Goal: Information Seeking & Learning: Learn about a topic

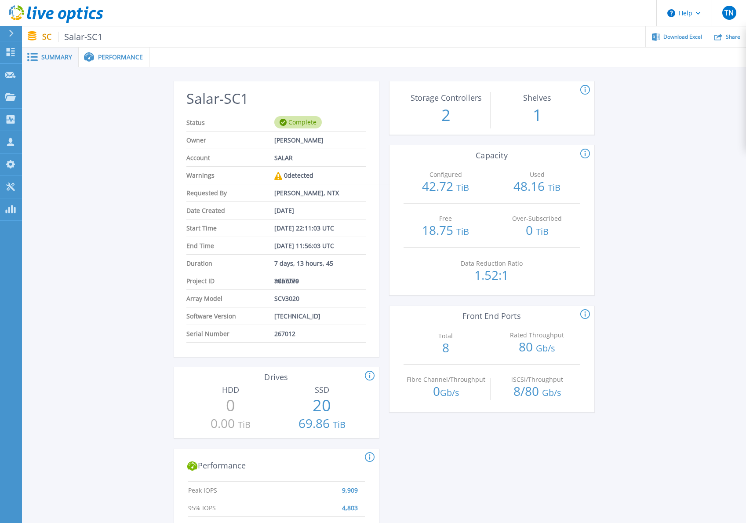
click at [113, 154] on div "Salar-SC1 Status Complete Owner Chris Verleye Account SALAR Warnings 0 detected…" at bounding box center [384, 471] width 724 height 809
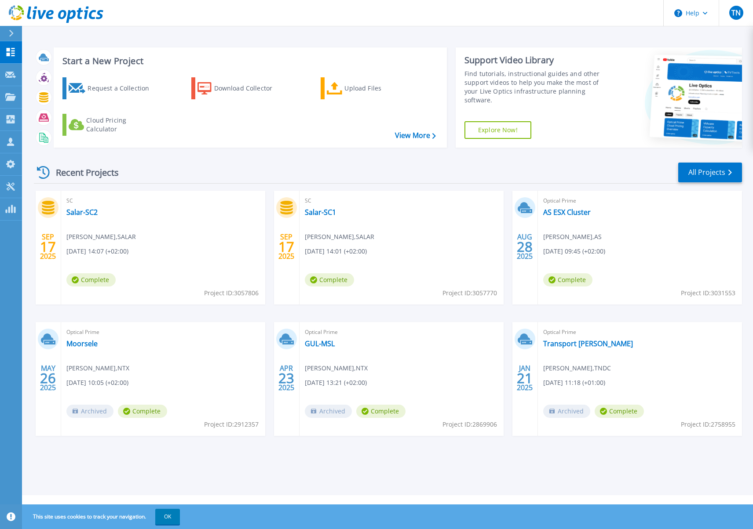
click at [291, 160] on div "Recent Projects All Projects SEP 17 2025 SC Salar-SC2 Chris Verleye , SALAR 09/…" at bounding box center [388, 308] width 708 height 306
click at [495, 175] on div "Recent Projects All Projects" at bounding box center [388, 173] width 708 height 22
click at [417, 174] on div "Recent Projects All Projects" at bounding box center [388, 173] width 708 height 22
click at [475, 179] on div "Recent Projects All Projects" at bounding box center [388, 173] width 708 height 22
click at [515, 451] on div "SEP 17 2025 SC Salar-SC2 Chris Verleye , SALAR 09/17/2025, 14:07 (+02:00) Compl…" at bounding box center [384, 322] width 715 height 263
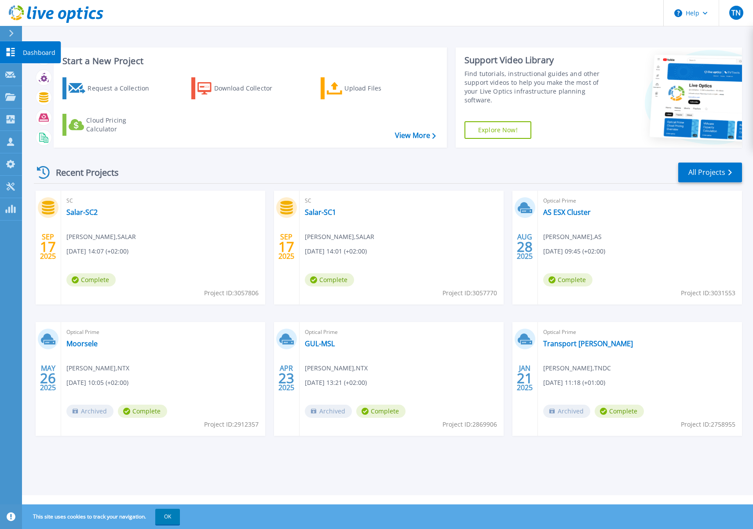
click at [17, 56] on link "Dashboard Dashboard" at bounding box center [11, 52] width 22 height 22
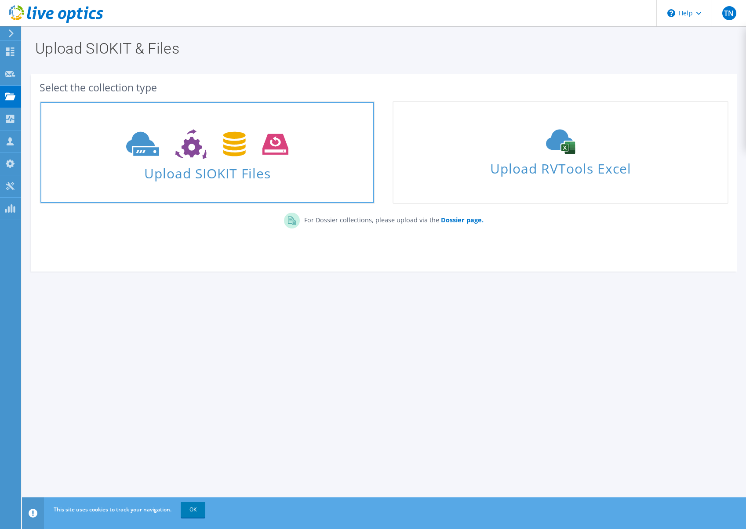
click at [260, 153] on icon at bounding box center [207, 144] width 162 height 30
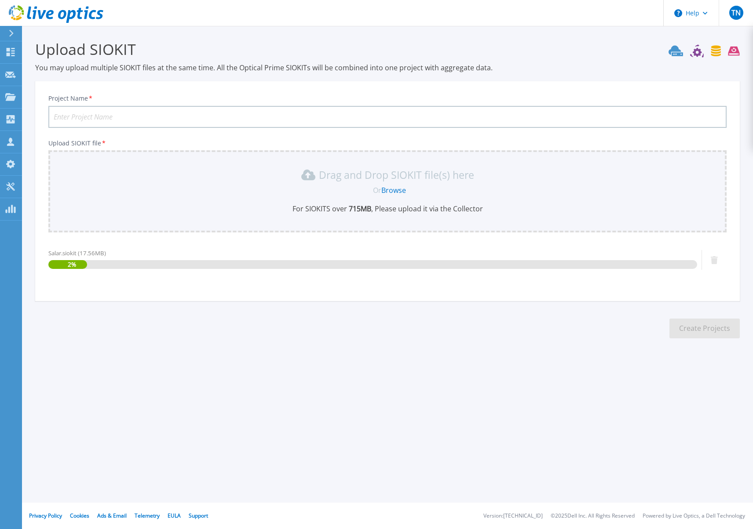
click at [138, 120] on input "Project Name *" at bounding box center [387, 117] width 678 height 22
type input "Salar"
click at [331, 330] on section "Upload SIOKIT You may upload multiple SIOKIT files at the same time. All the Op…" at bounding box center [387, 192] width 731 height 332
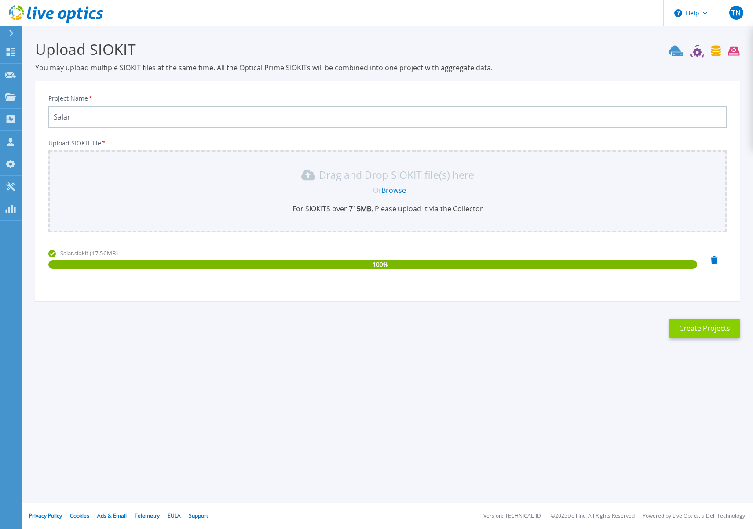
click at [700, 329] on button "Create Projects" at bounding box center [704, 329] width 70 height 20
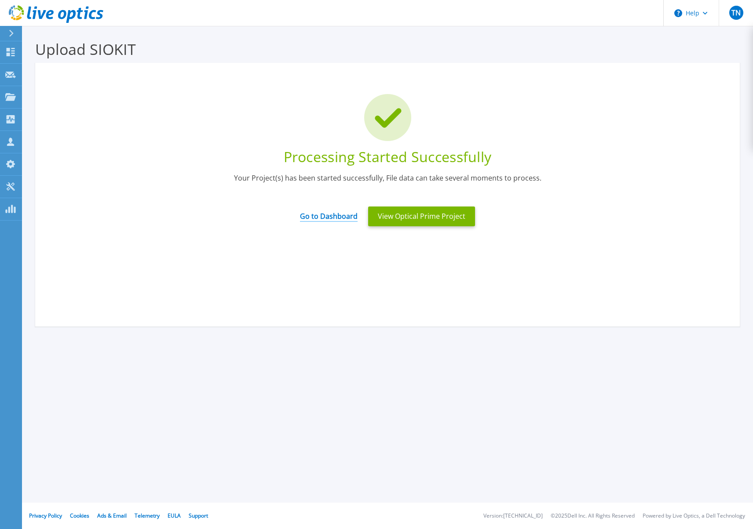
click at [337, 216] on link "Go to Dashboard" at bounding box center [329, 213] width 58 height 17
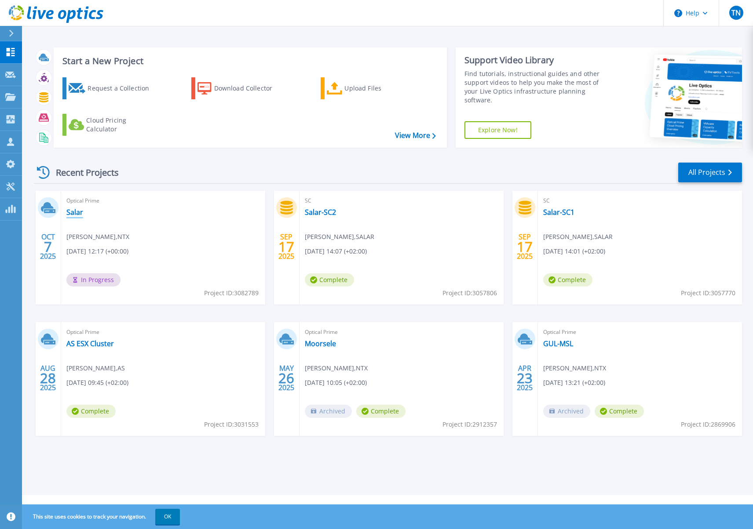
click at [72, 211] on link "Salar" at bounding box center [74, 212] width 17 height 9
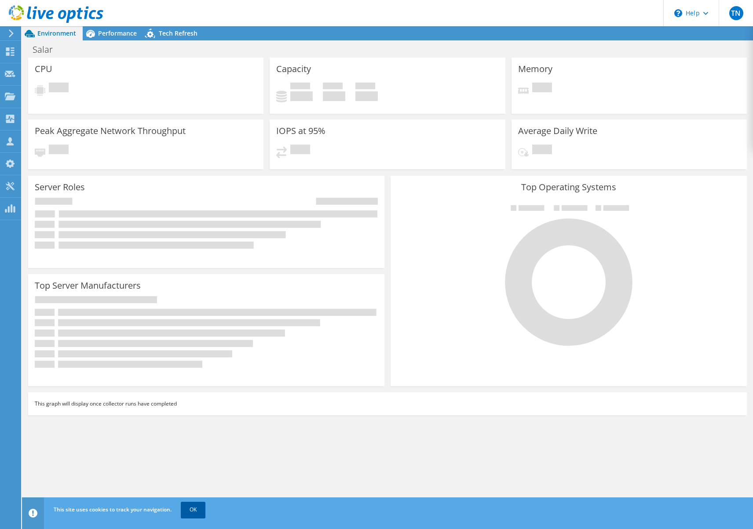
click at [198, 510] on link "OK" at bounding box center [193, 510] width 25 height 16
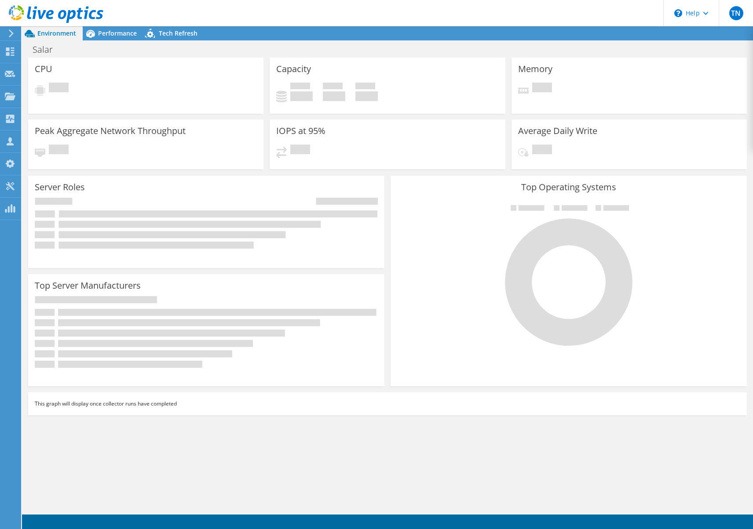
click at [337, 475] on div "CPU Pending Capacity Used 0 GiB Free 0 GiB Total 0 GiB Memory" at bounding box center [387, 285] width 731 height 455
click at [386, 178] on div "Server Roles Physical Servers represent bare metal servers that were targets of…" at bounding box center [206, 222] width 362 height 98
click at [387, 175] on div "Top Operating Systems Windows Linux VMware" at bounding box center [568, 281] width 362 height 217
click at [184, 30] on span "Tech Refresh" at bounding box center [178, 33] width 39 height 8
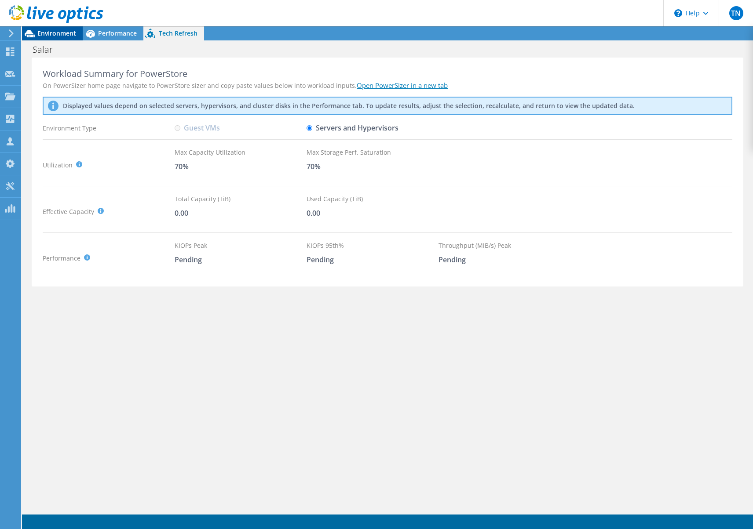
click at [57, 34] on span "Environment" at bounding box center [56, 33] width 39 height 8
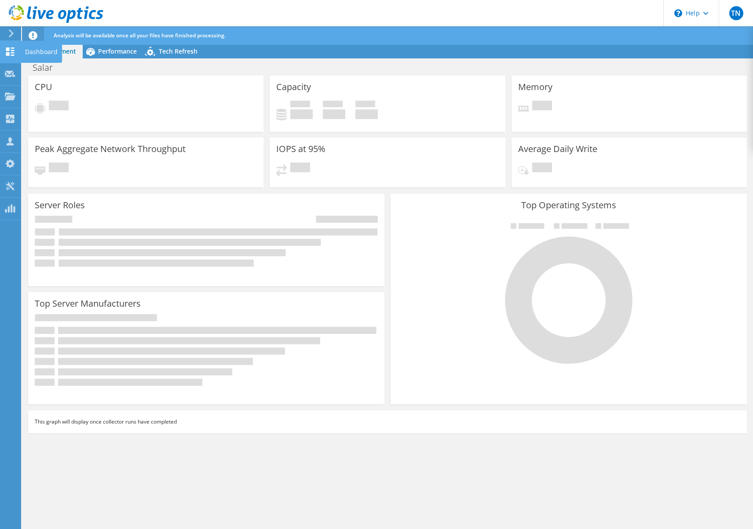
click at [10, 57] on div at bounding box center [10, 53] width 11 height 10
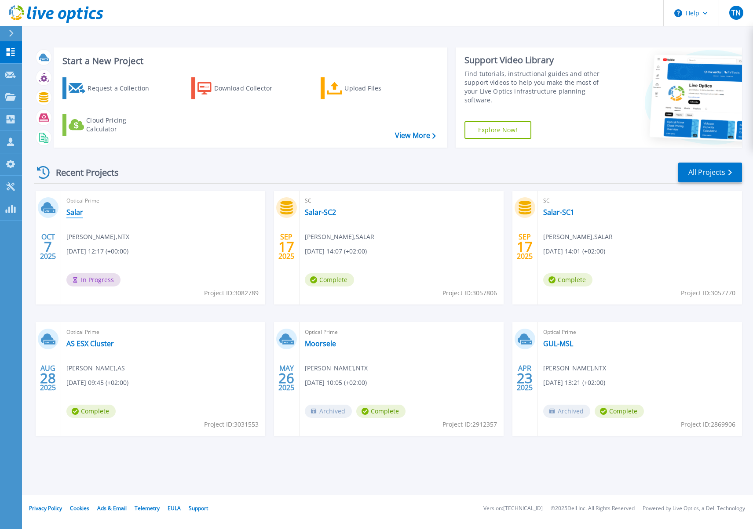
click at [76, 214] on link "Salar" at bounding box center [74, 212] width 17 height 9
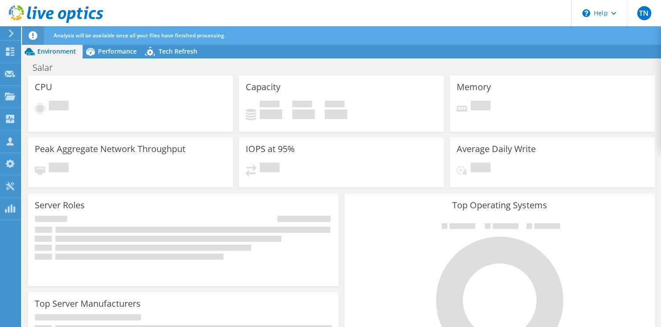
click at [273, 17] on header "TN Channel Partner Thomas Nuyts thomas.nuyts@ntx.be NTX My Profile Log Out \n H…" at bounding box center [330, 13] width 661 height 26
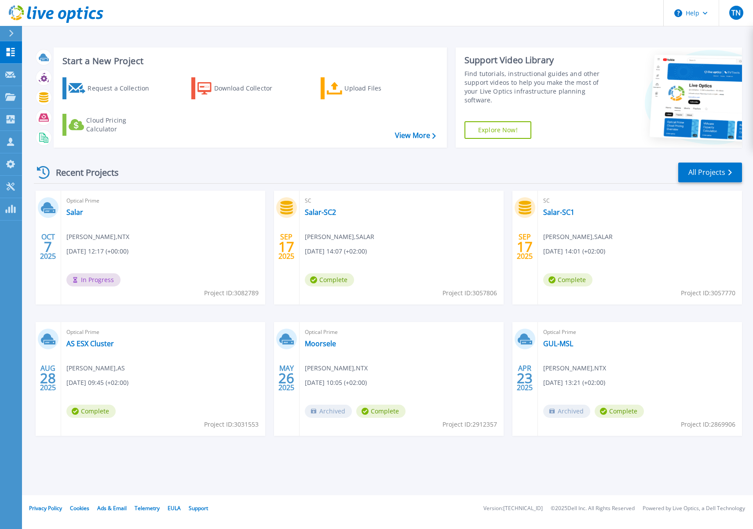
click at [188, 172] on div "Recent Projects All Projects" at bounding box center [388, 173] width 708 height 22
click at [66, 208] on link "Salar" at bounding box center [74, 212] width 17 height 9
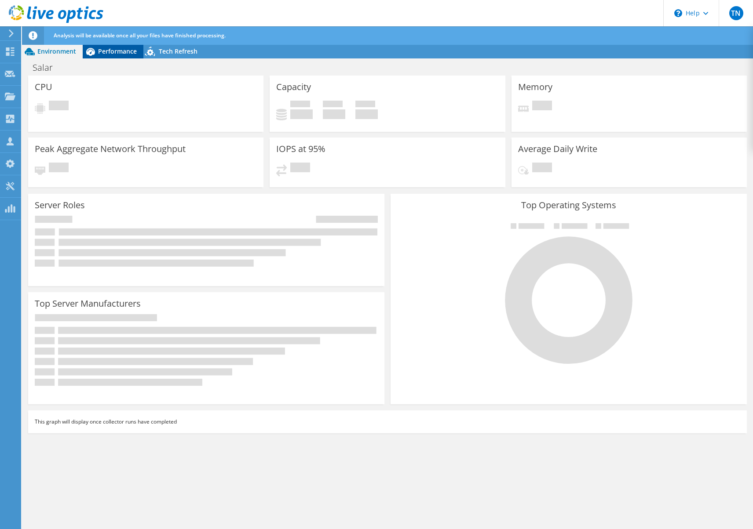
click at [118, 54] on span "Performance" at bounding box center [117, 51] width 39 height 8
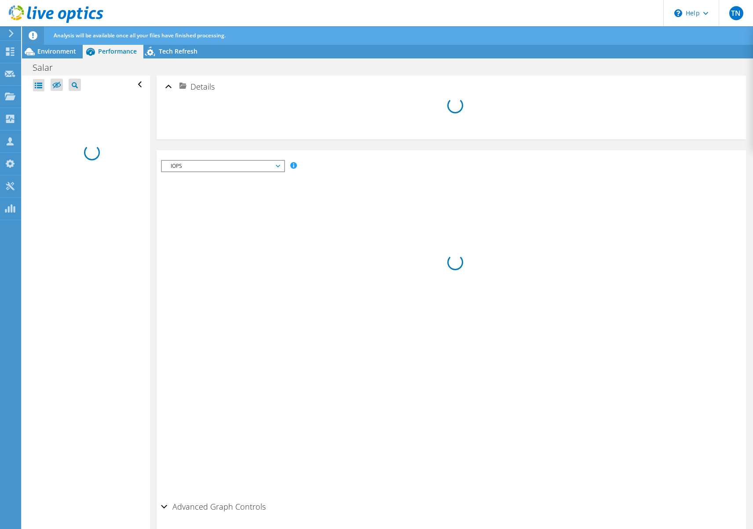
click at [520, 147] on div "Details Graphs Servers Inventory Hypervisor Disks" at bounding box center [451, 317] width 602 height 483
click at [7, 53] on use at bounding box center [10, 51] width 8 height 8
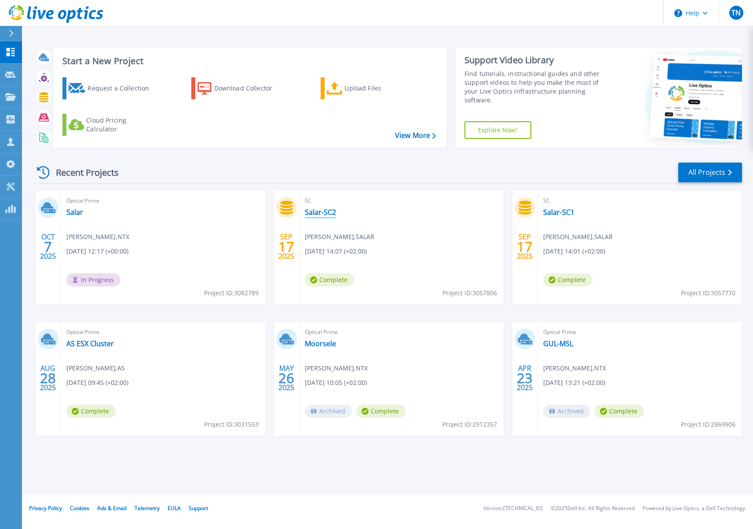
click at [328, 214] on link "Salar-SC2" at bounding box center [320, 212] width 31 height 9
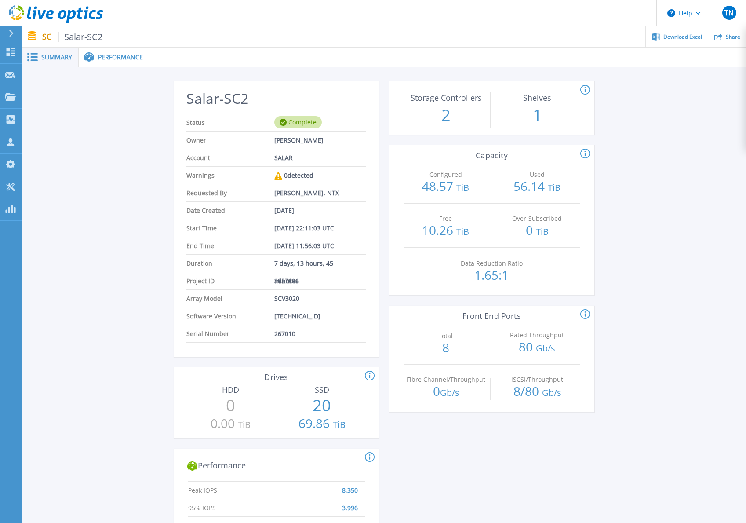
click at [153, 279] on div "Salar-SC2 Status Complete Owner [PERSON_NAME] Account SALAR Warnings 0 detected…" at bounding box center [384, 471] width 724 height 809
click at [116, 56] on span "Performance" at bounding box center [120, 57] width 45 height 6
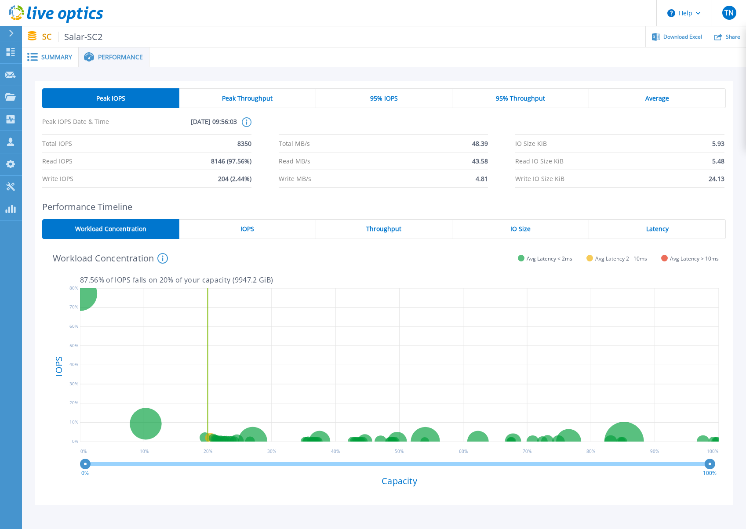
click at [268, 229] on div "IOPS" at bounding box center [247, 229] width 137 height 20
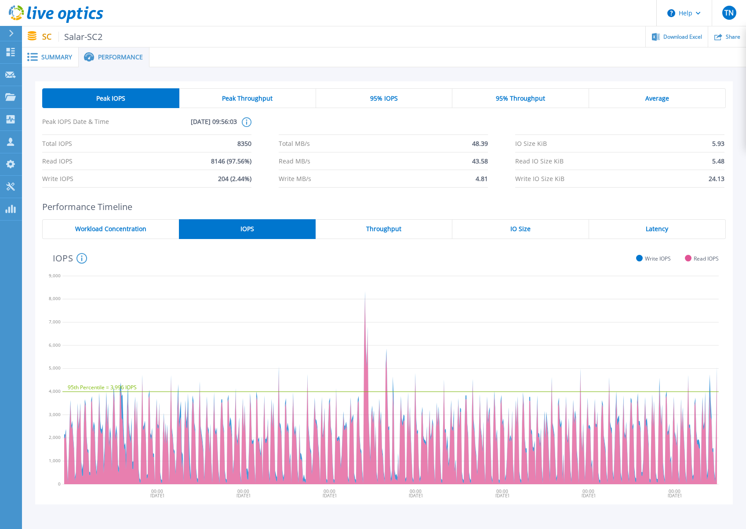
click at [399, 233] on div "Throughput" at bounding box center [384, 229] width 137 height 20
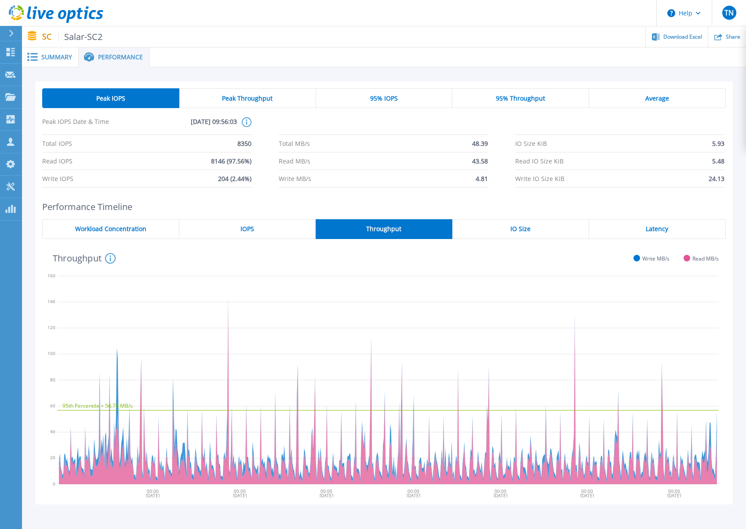
click at [545, 236] on div "IO Size" at bounding box center [520, 229] width 137 height 20
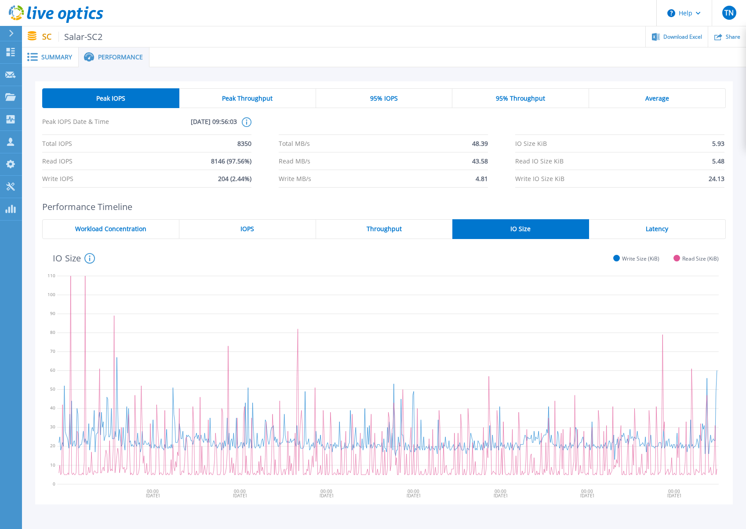
click at [672, 230] on div "Latency" at bounding box center [657, 229] width 137 height 20
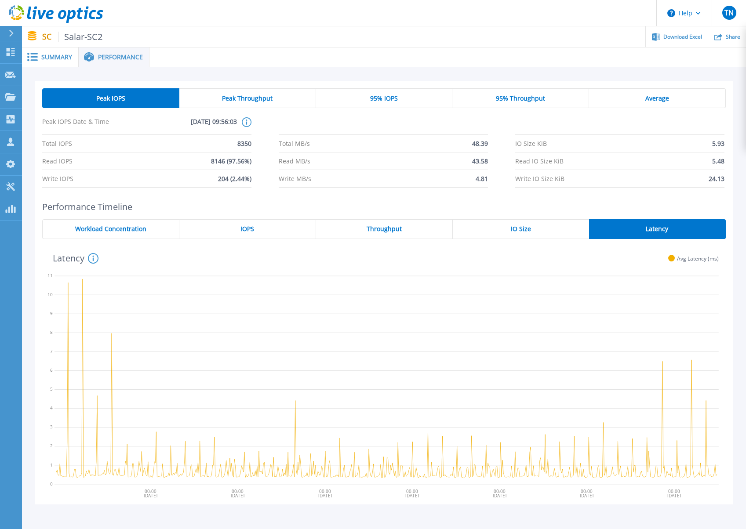
click at [517, 236] on div "IO Size" at bounding box center [521, 229] width 136 height 20
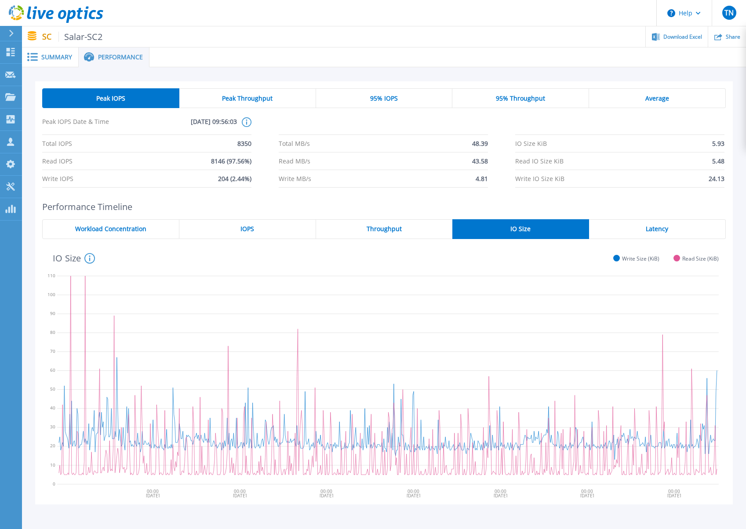
click at [269, 101] on span "Peak Throughput" at bounding box center [247, 98] width 51 height 7
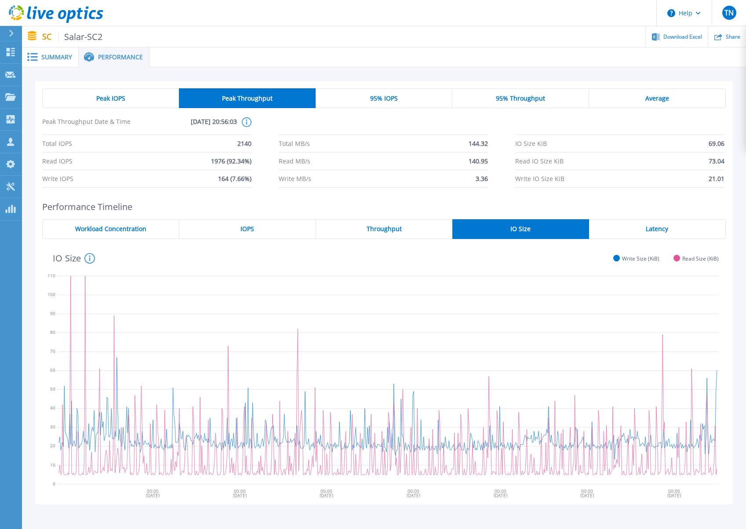
click at [388, 100] on span "95% IOPS" at bounding box center [384, 98] width 28 height 7
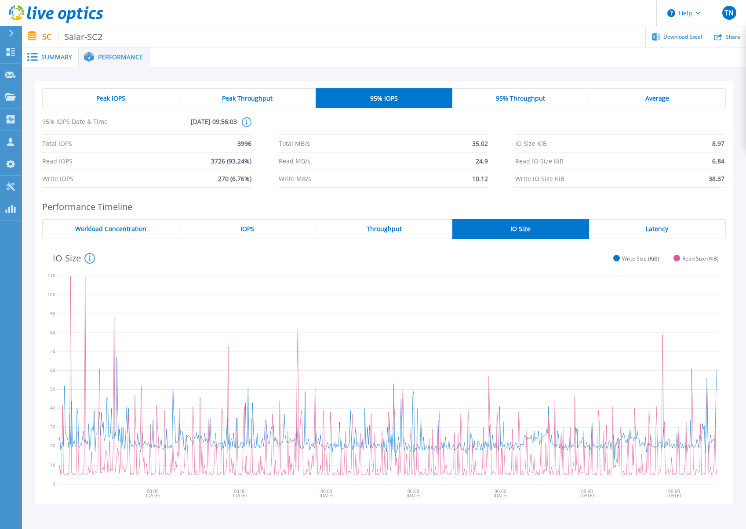
click at [540, 100] on span "95% Throughput" at bounding box center [520, 98] width 49 height 7
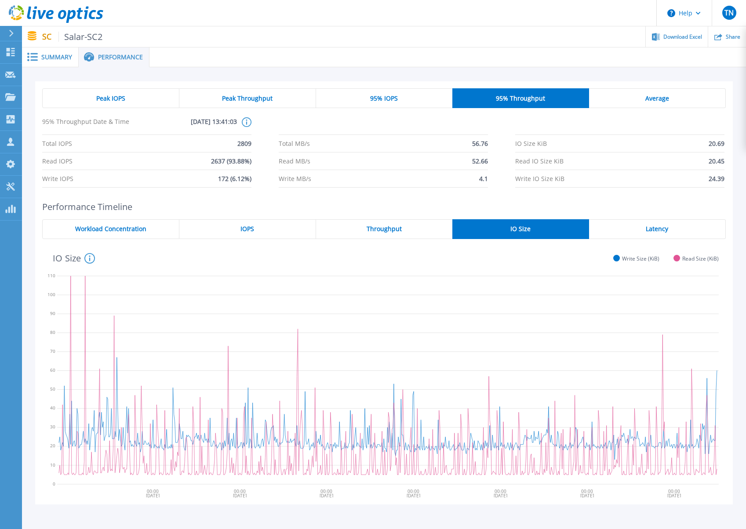
click at [677, 100] on div "Average" at bounding box center [657, 98] width 137 height 20
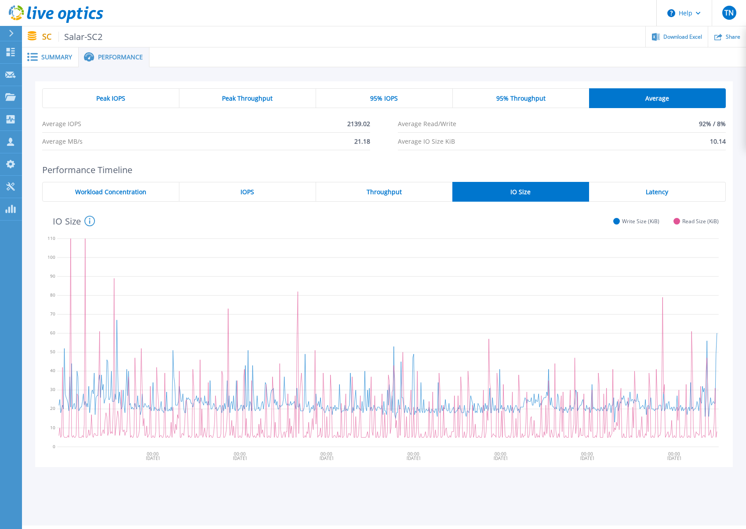
click at [371, 64] on div at bounding box center [447, 57] width 597 height 20
click at [130, 95] on div "Peak IOPS" at bounding box center [110, 98] width 137 height 20
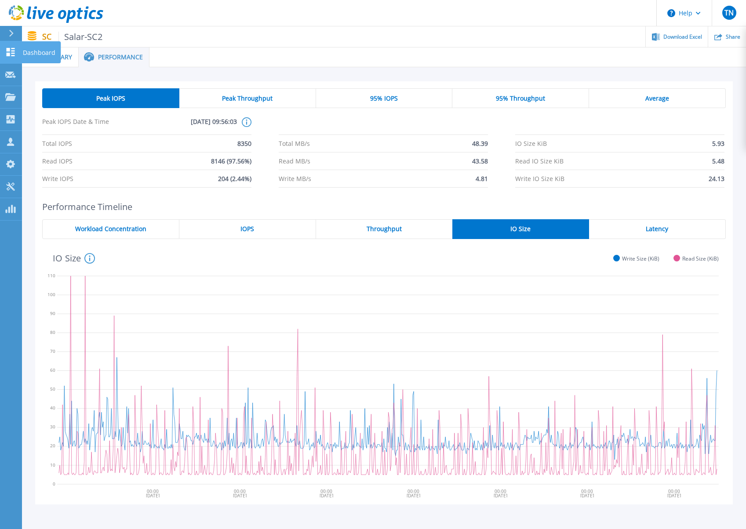
click at [18, 48] on link "Dashboard Dashboard" at bounding box center [11, 52] width 22 height 22
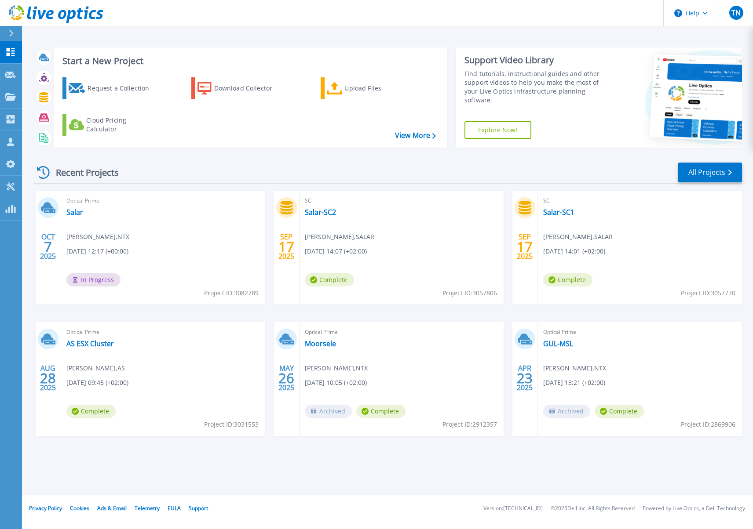
click at [273, 169] on div "Recent Projects All Projects" at bounding box center [388, 173] width 708 height 22
click at [232, 163] on div "Recent Projects All Projects" at bounding box center [388, 173] width 708 height 22
click at [232, 171] on div "Recent Projects All Projects" at bounding box center [388, 173] width 708 height 22
click at [78, 212] on link "Salar" at bounding box center [74, 212] width 17 height 9
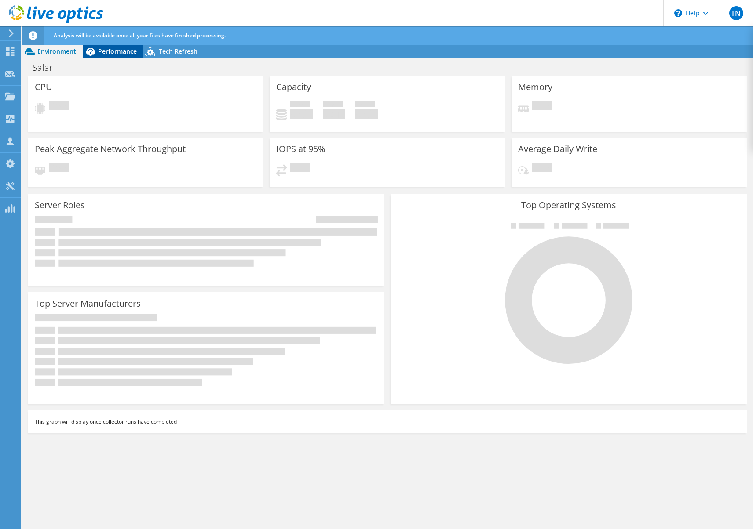
click at [118, 51] on span "Performance" at bounding box center [117, 51] width 39 height 8
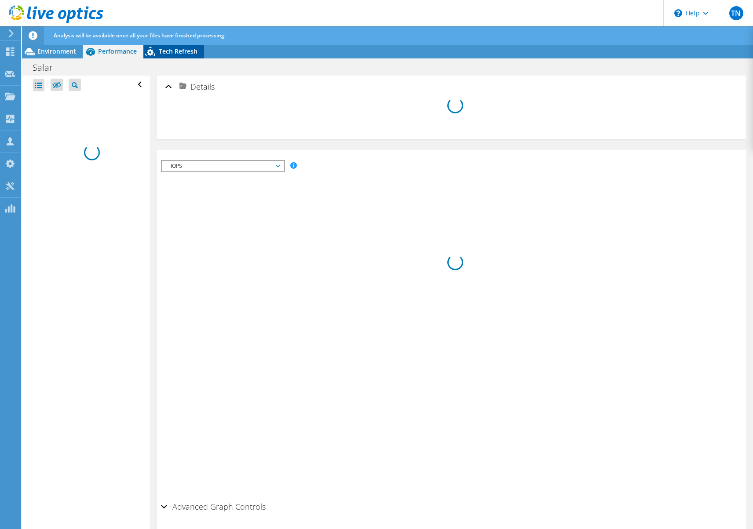
click at [191, 48] on span "Tech Refresh" at bounding box center [178, 51] width 39 height 8
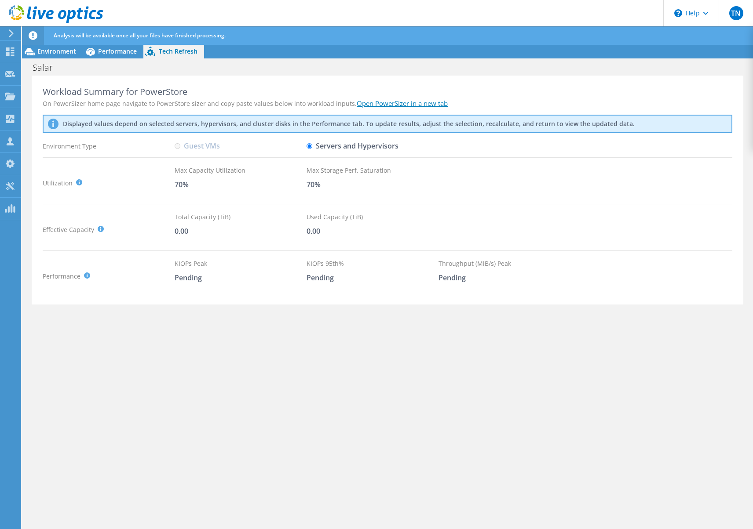
click at [405, 103] on link "Open PowerSizer in a new tab" at bounding box center [402, 103] width 91 height 9
click at [55, 53] on span "Environment" at bounding box center [56, 51] width 39 height 8
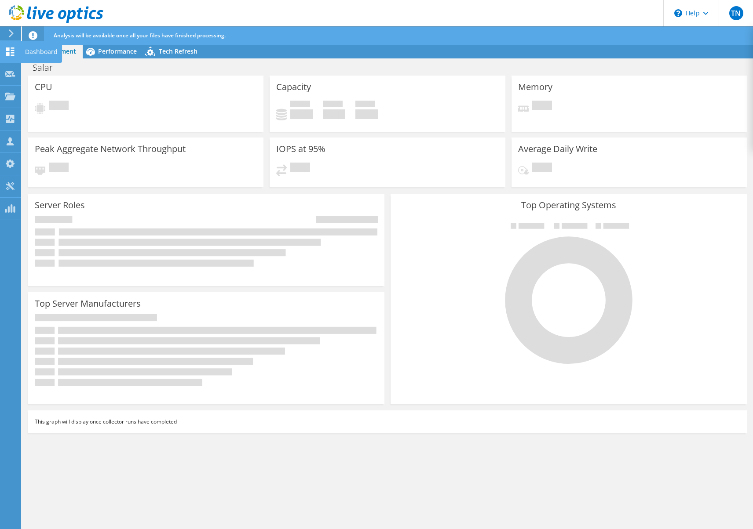
click at [11, 57] on div at bounding box center [10, 53] width 11 height 10
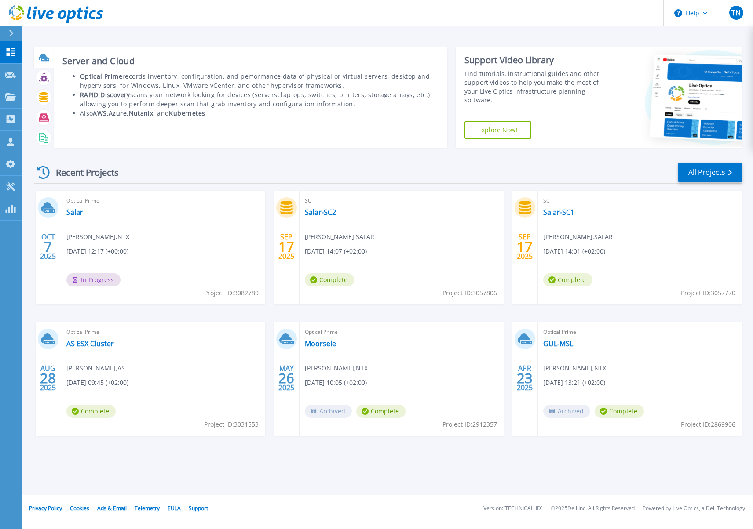
click at [216, 147] on div "Server and Cloud Optical Prime records inventory, configuration, and performanc…" at bounding box center [250, 97] width 393 height 100
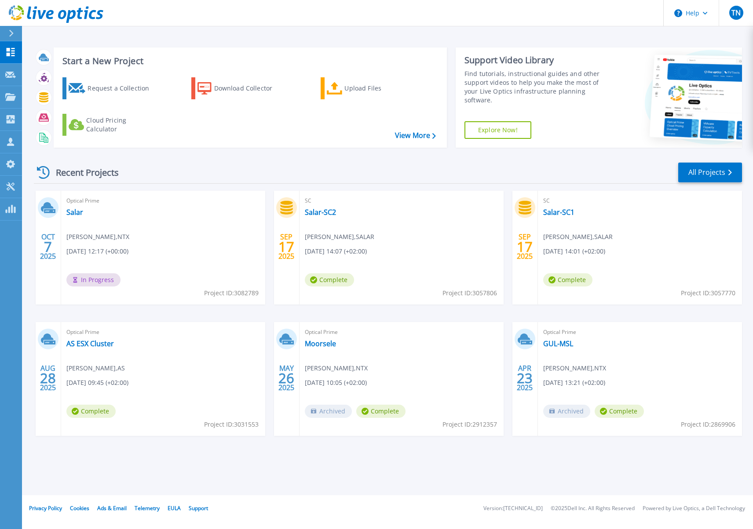
click at [374, 157] on div "Recent Projects All Projects OCT 7 2025 Optical Prime Salar Thomas Nuyts , NTX …" at bounding box center [388, 308] width 708 height 306
click at [558, 208] on link "Salar-SC1" at bounding box center [558, 212] width 31 height 9
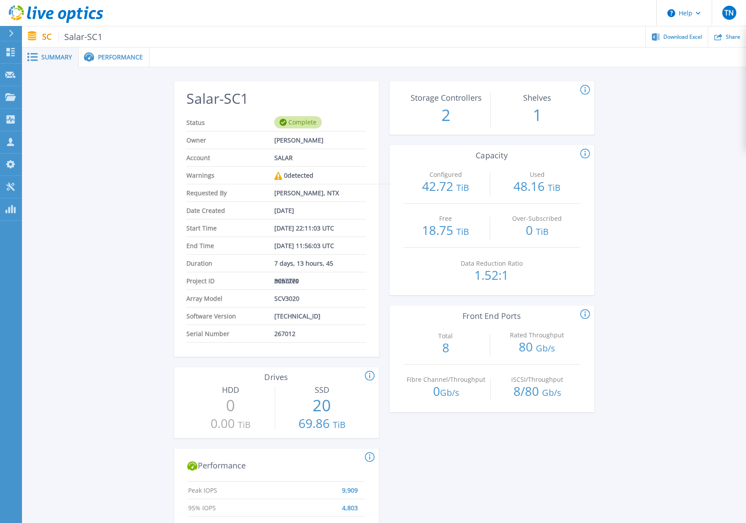
click at [161, 222] on div "Salar-SC1 Status Complete Owner [PERSON_NAME] Account SALAR Warnings 0 detected…" at bounding box center [384, 471] width 724 height 809
click at [9, 69] on link "Request Capture Request Capture" at bounding box center [11, 75] width 22 height 22
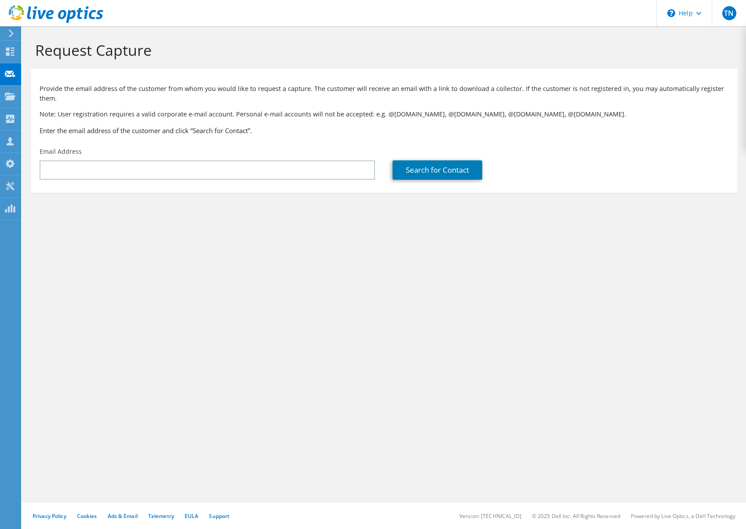
click at [12, 53] on use at bounding box center [10, 51] width 8 height 8
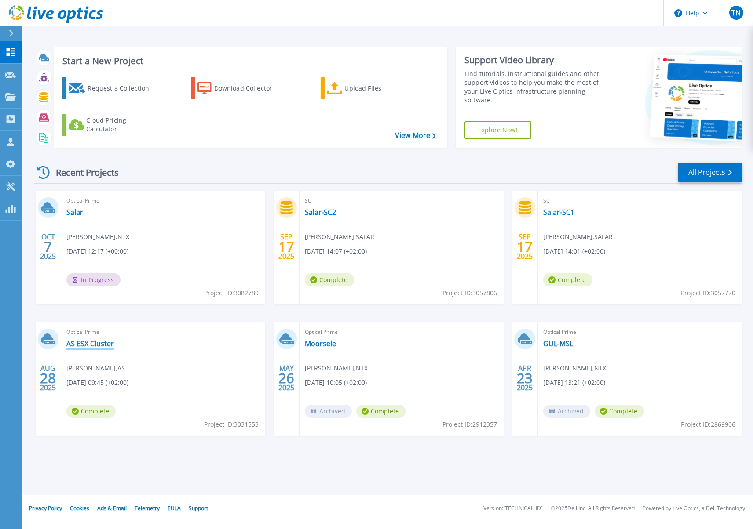
click at [97, 345] on link "AS ESX Cluster" at bounding box center [89, 343] width 47 height 9
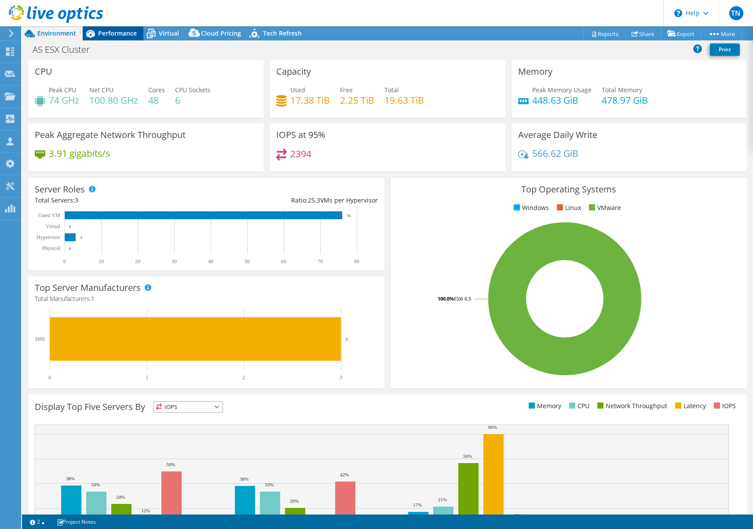
select select "USD"
click at [363, 53] on div "AS ESX Cluster Print" at bounding box center [387, 49] width 731 height 16
click at [226, 178] on div "Server Roles Physical Servers represent bare metal servers that were targets of…" at bounding box center [206, 224] width 356 height 92
click at [116, 35] on span "Performance" at bounding box center [117, 33] width 39 height 8
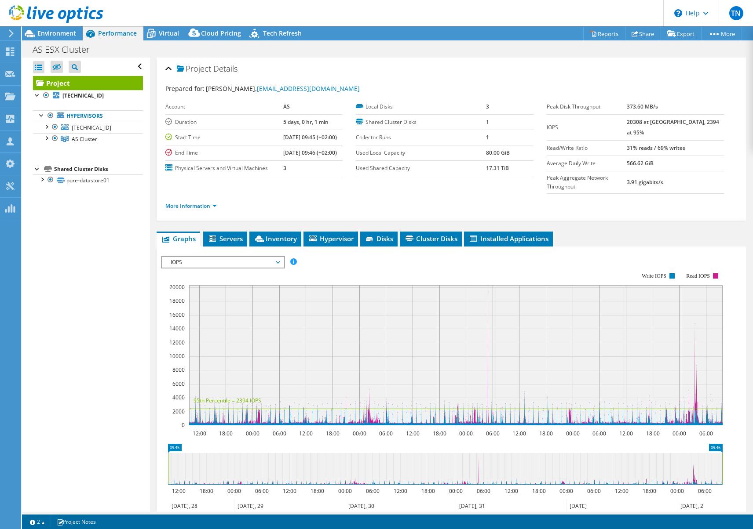
click at [200, 257] on span "IOPS" at bounding box center [222, 262] width 113 height 11
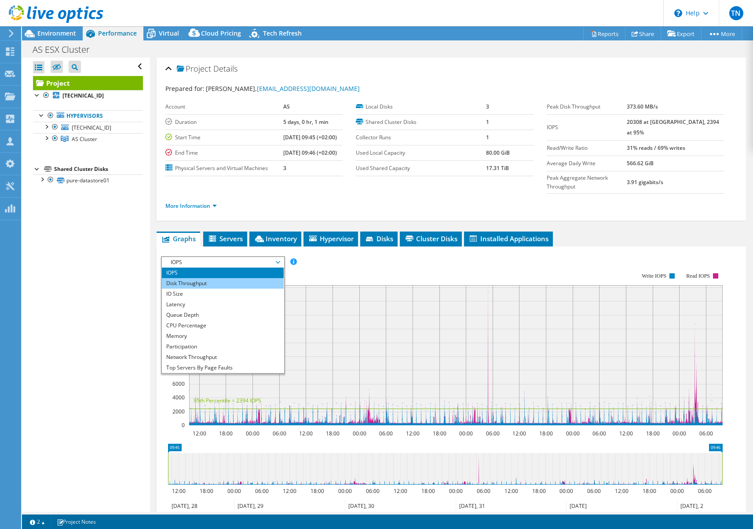
click at [213, 278] on li "Disk Throughput" at bounding box center [223, 283] width 122 height 11
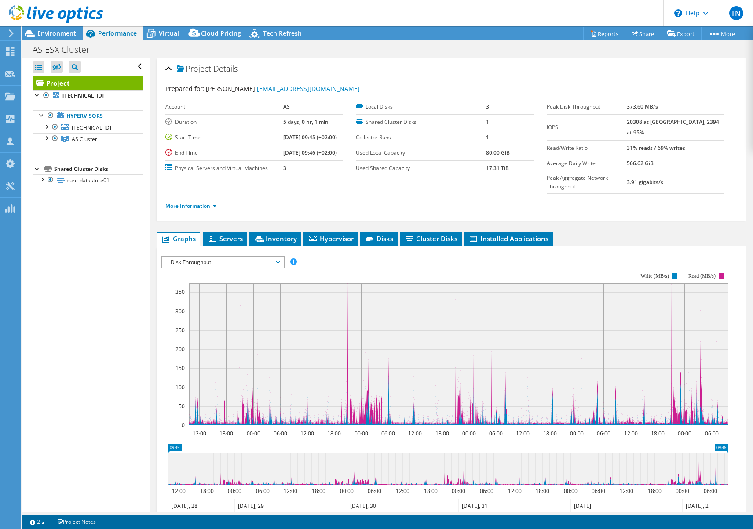
click at [221, 257] on span "Disk Throughput" at bounding box center [222, 262] width 113 height 11
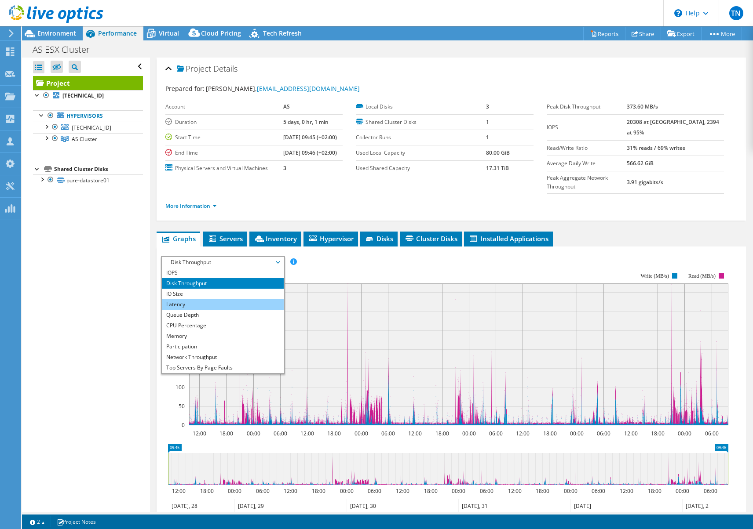
click at [215, 299] on li "Latency" at bounding box center [223, 304] width 122 height 11
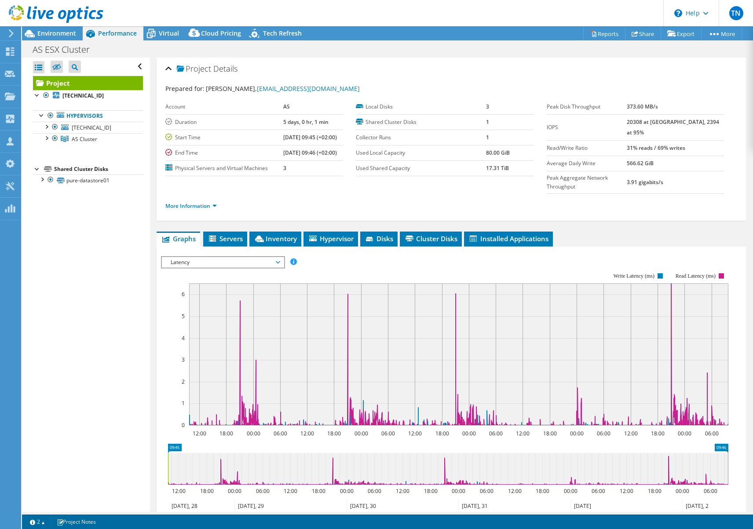
click at [120, 345] on div "Open All Close All Hide Excluded Nodes Project Tree Filter" at bounding box center [85, 285] width 127 height 455
click at [248, 257] on span "Latency" at bounding box center [222, 262] width 113 height 11
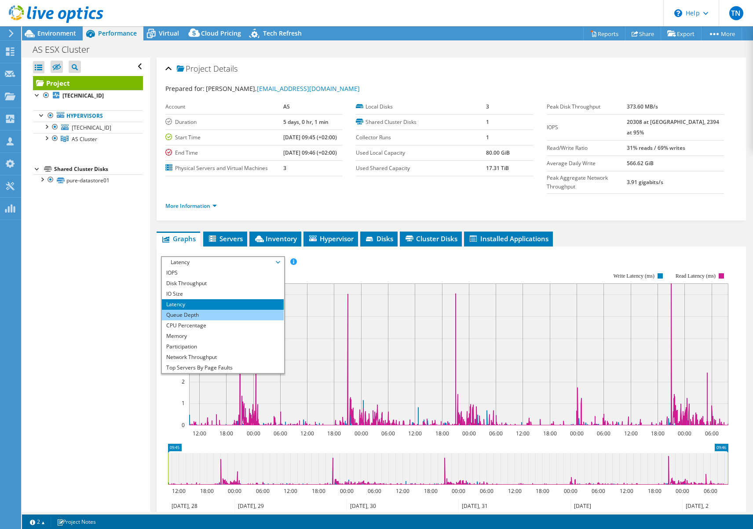
click at [211, 310] on li "Queue Depth" at bounding box center [223, 315] width 122 height 11
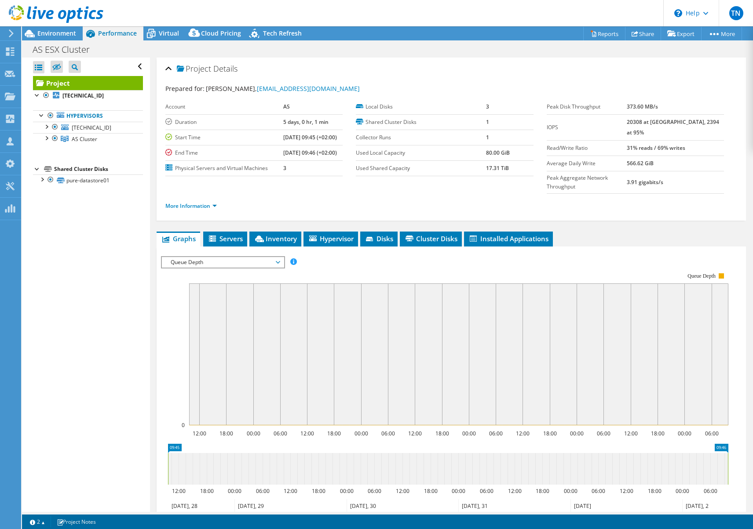
click at [110, 323] on div "Open All Close All Hide Excluded Nodes Project Tree Filter" at bounding box center [85, 285] width 127 height 455
click at [213, 257] on span "Queue Depth" at bounding box center [222, 262] width 113 height 11
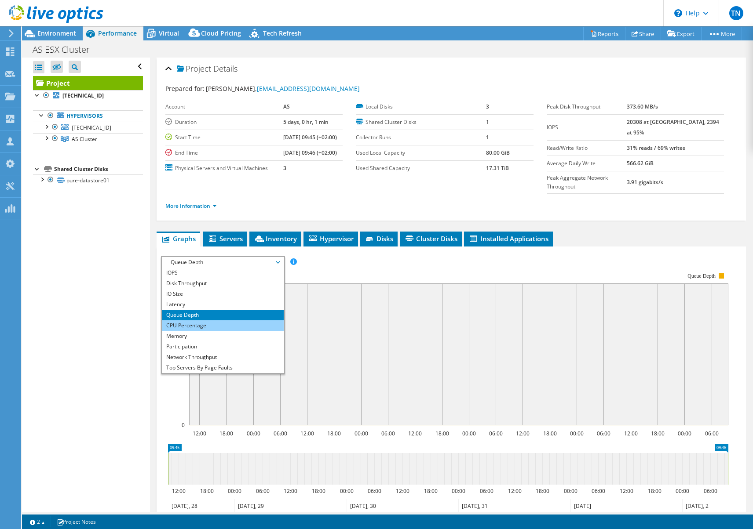
click at [218, 320] on li "CPU Percentage" at bounding box center [223, 325] width 122 height 11
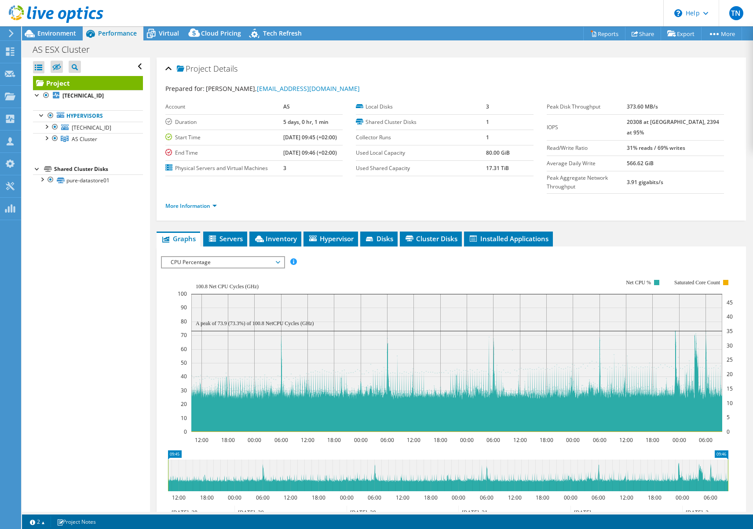
click at [127, 331] on div "Open All Close All Hide Excluded Nodes Project Tree Filter" at bounding box center [85, 285] width 127 height 455
click at [198, 257] on span "CPU Percentage" at bounding box center [222, 262] width 113 height 11
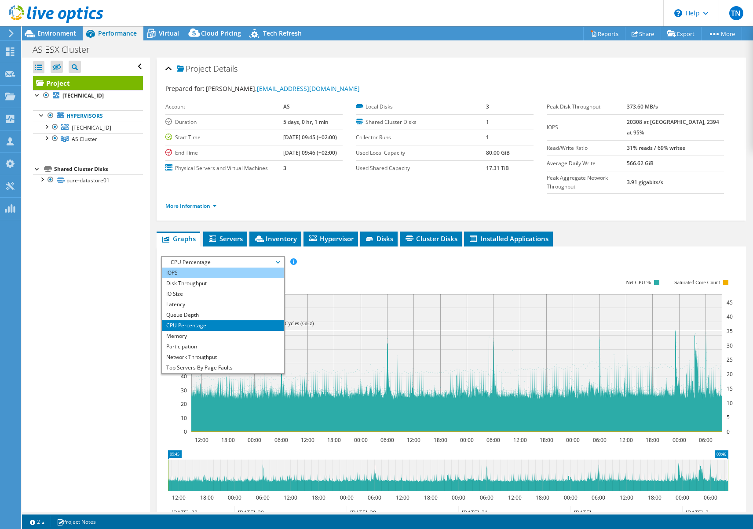
click at [193, 268] on li "IOPS" at bounding box center [223, 273] width 122 height 11
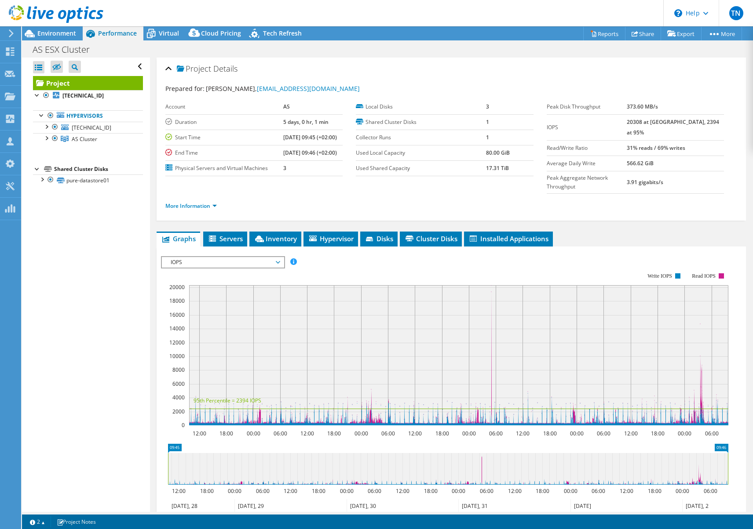
click at [121, 310] on div "Open All Close All Hide Excluded Nodes Project Tree Filter" at bounding box center [85, 285] width 127 height 455
click at [5, 74] on icon at bounding box center [10, 74] width 11 height 8
click at [9, 56] on div at bounding box center [10, 53] width 11 height 10
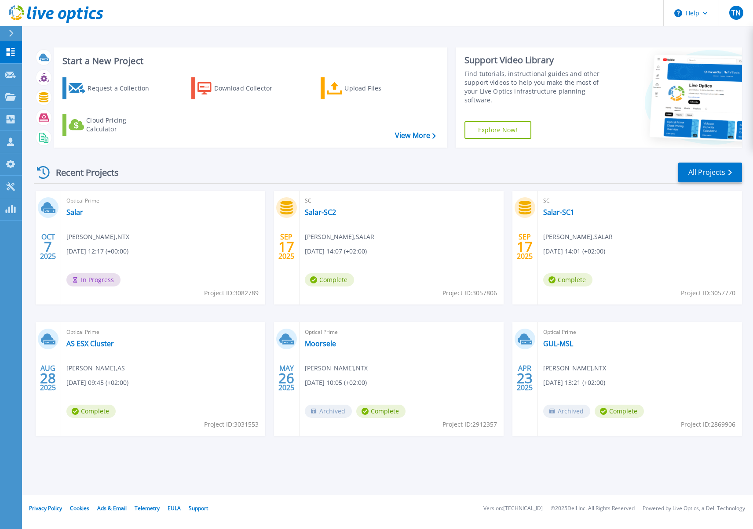
click at [179, 167] on div "Recent Projects All Projects" at bounding box center [388, 173] width 708 height 22
click at [225, 205] on span "Optical Prime" at bounding box center [162, 201] width 193 height 10
click at [242, 40] on div "Start a New Project Request a Collection Download Collector Upload Files Cloud …" at bounding box center [388, 97] width 708 height 114
click at [306, 177] on div "Recent Projects All Projects" at bounding box center [388, 173] width 708 height 22
click at [70, 215] on link "Salar" at bounding box center [74, 212] width 17 height 9
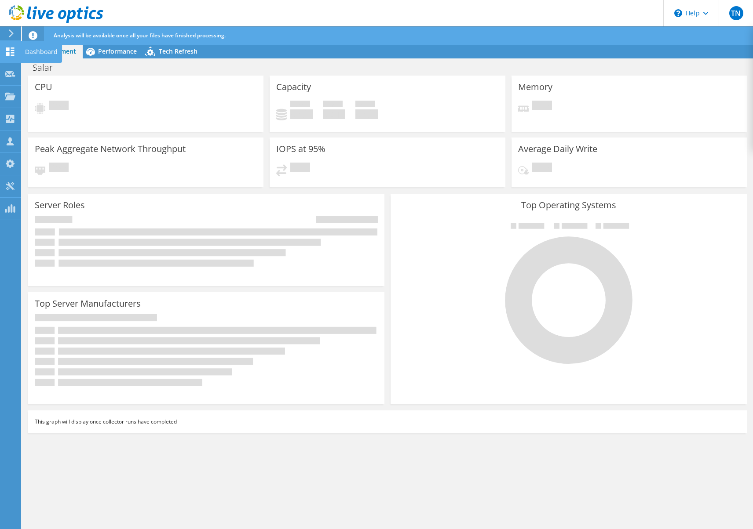
click at [11, 56] on div at bounding box center [10, 53] width 11 height 10
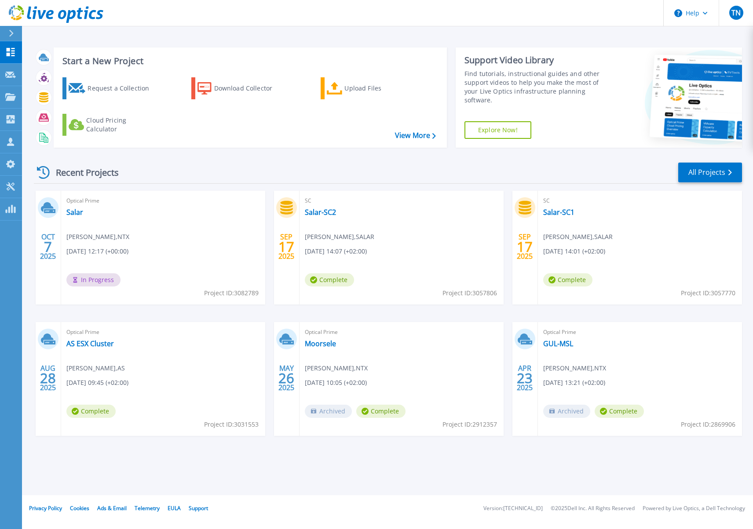
click at [269, 159] on div "Recent Projects All Projects [DATE] Optical Prime Salar [PERSON_NAME] , NTX [DA…" at bounding box center [388, 308] width 708 height 306
